Goal: Task Accomplishment & Management: Complete application form

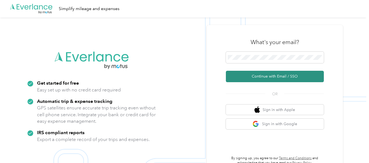
click at [272, 74] on button "Continue with Email / SSO" at bounding box center [275, 76] width 98 height 11
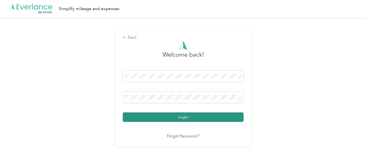
click at [182, 115] on button "Login" at bounding box center [183, 117] width 121 height 10
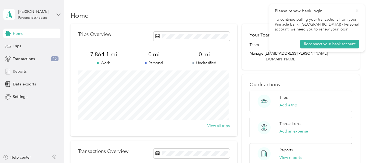
click at [20, 70] on span "Reports" at bounding box center [20, 72] width 14 height 6
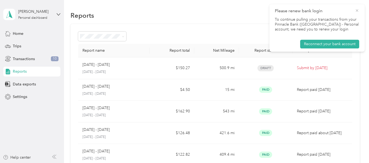
click at [357, 10] on icon at bounding box center [357, 10] width 2 height 2
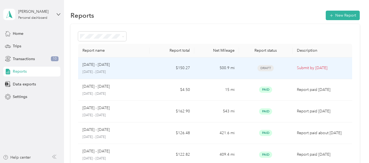
click at [303, 67] on p "Submit by [DATE]" at bounding box center [322, 68] width 51 height 6
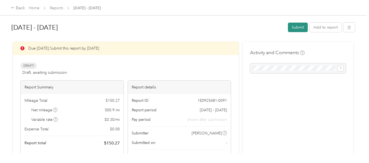
click at [297, 24] on button "Submit" at bounding box center [298, 28] width 20 height 10
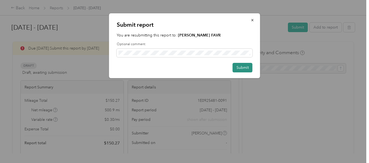
click at [242, 66] on button "Submit" at bounding box center [243, 68] width 20 height 10
